Goal: Task Accomplishment & Management: Manage account settings

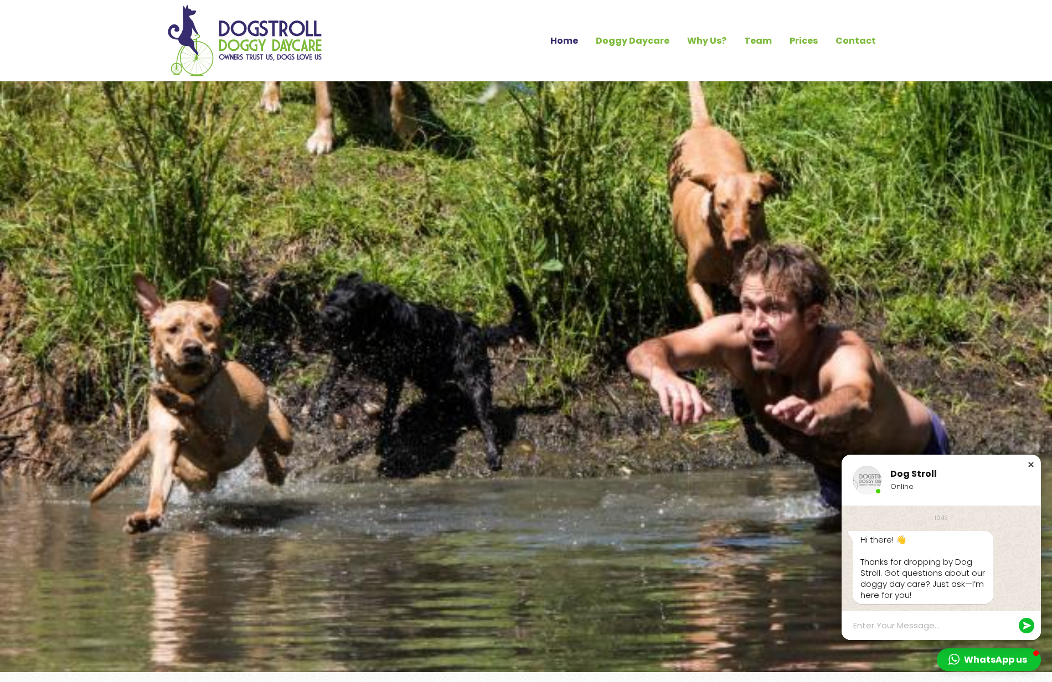
click at [1030, 466] on div "Close chat window" at bounding box center [1030, 464] width 11 height 11
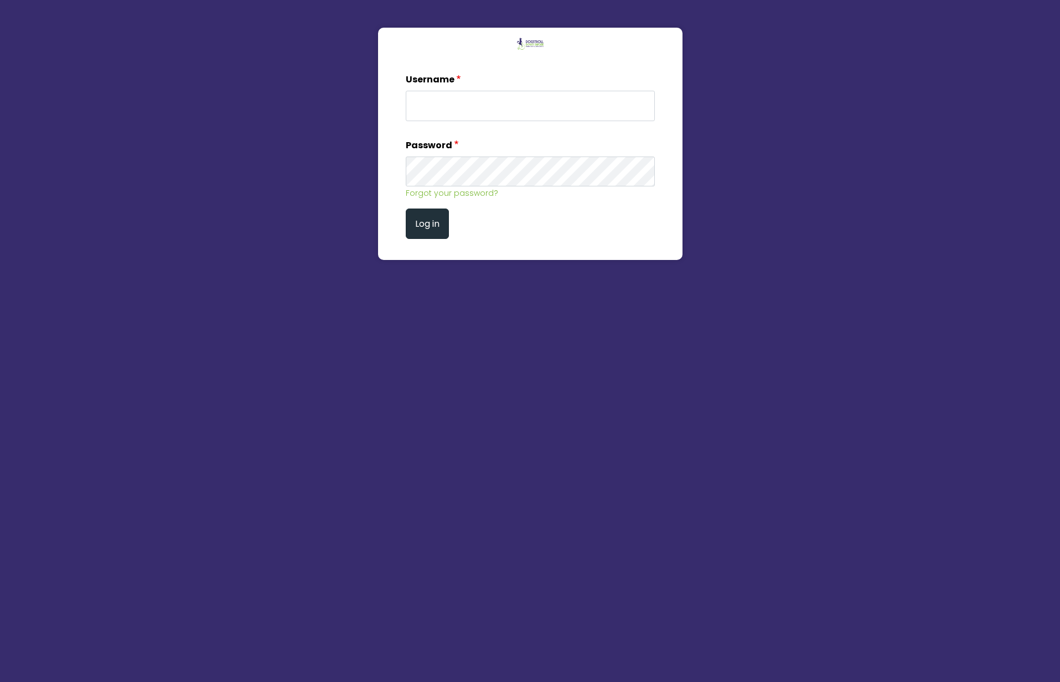
type input "admin"
click at [420, 225] on button "Log in" at bounding box center [427, 224] width 43 height 30
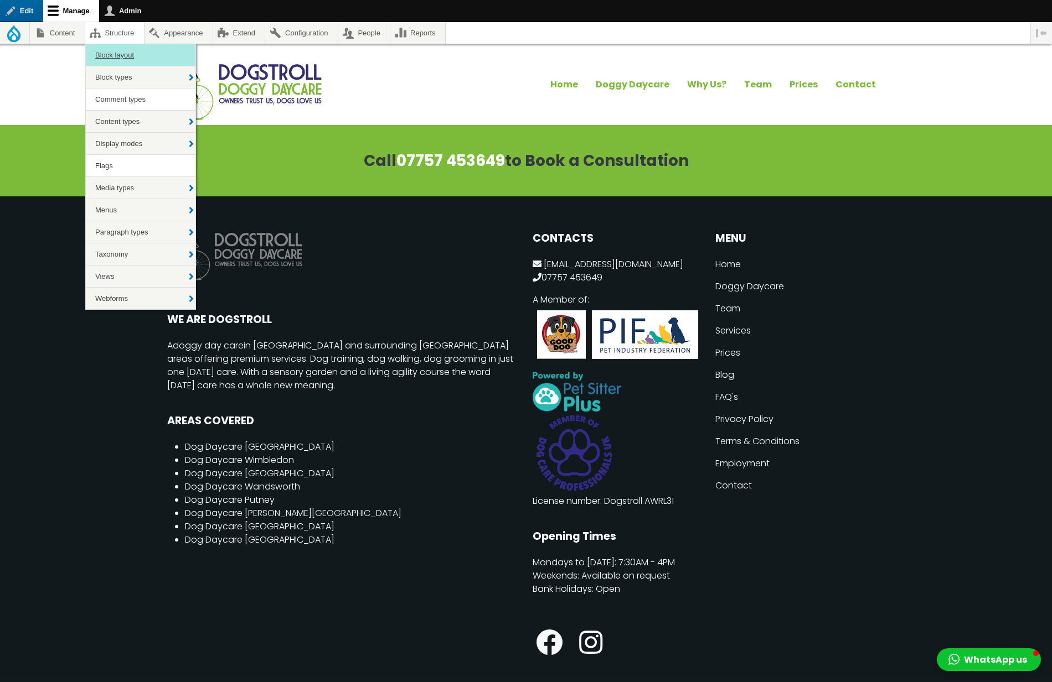
click at [126, 58] on link "Block layout" at bounding box center [141, 55] width 110 height 22
